Goal: Task Accomplishment & Management: Manage account settings

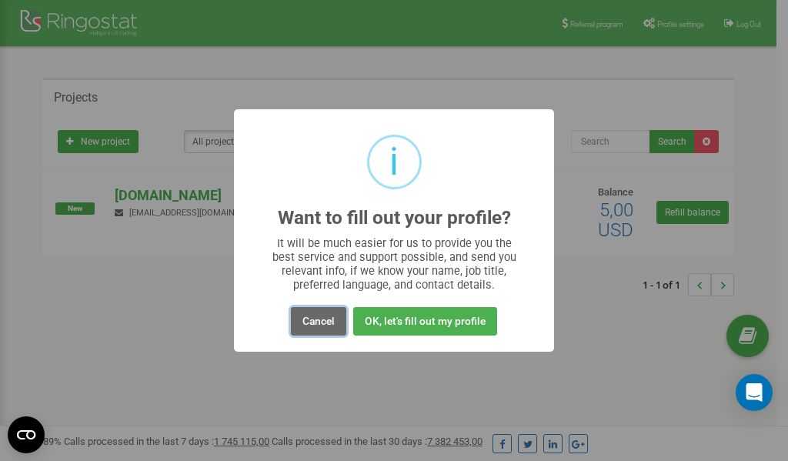
click at [320, 319] on button "Cancel" at bounding box center [318, 321] width 55 height 28
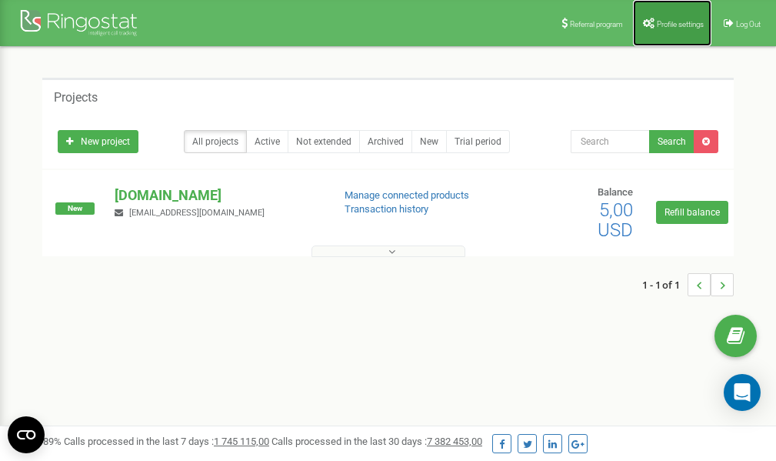
click at [676, 24] on span "Profile settings" at bounding box center [680, 24] width 47 height 8
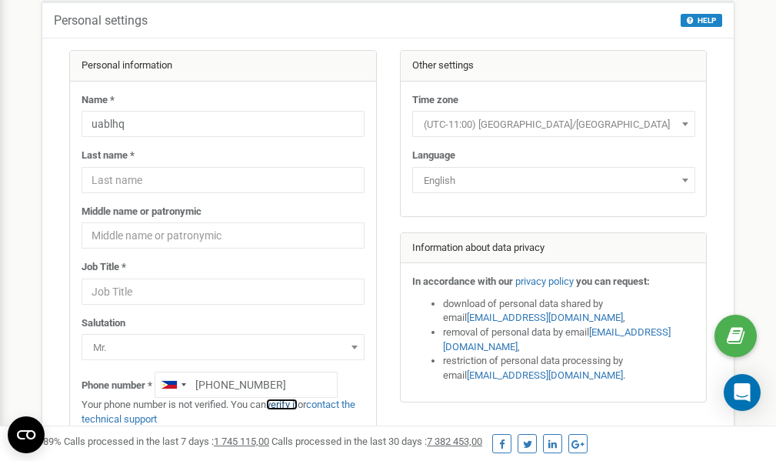
click at [289, 405] on link "verify it" at bounding box center [282, 405] width 32 height 12
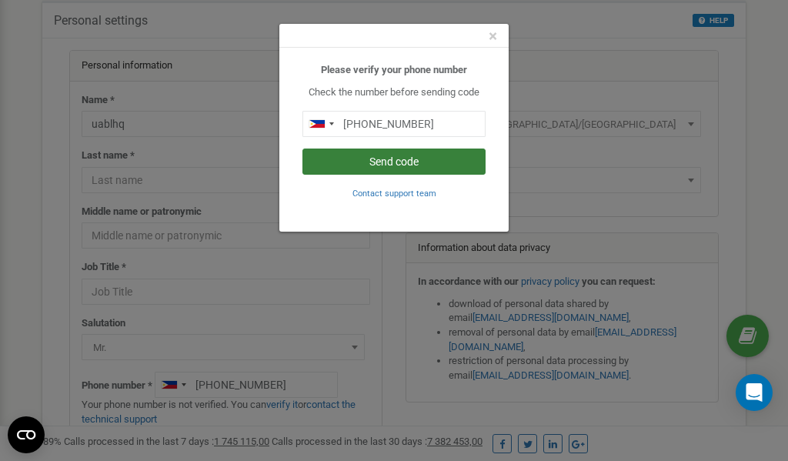
click at [391, 158] on button "Send code" at bounding box center [393, 161] width 183 height 26
